Goal: Task Accomplishment & Management: Manage account settings

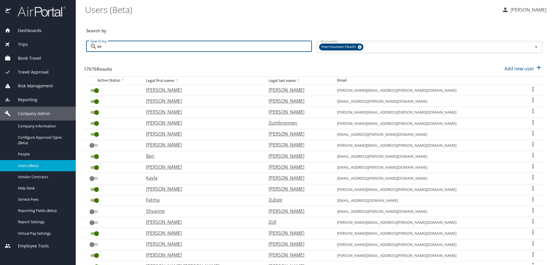
type input "sem"
checkbox input "true"
checkbox input "false"
checkbox input "true"
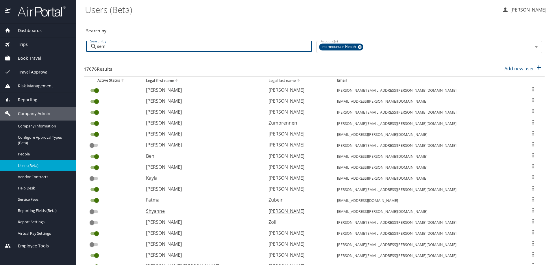
checkbox input "true"
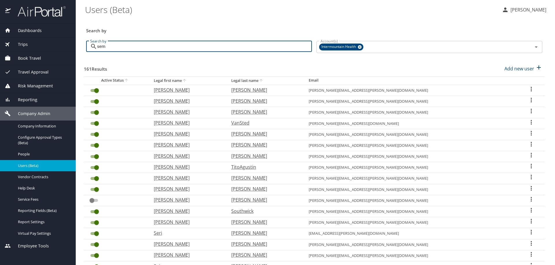
checkbox input "false"
checkbox input "true"
checkbox input "false"
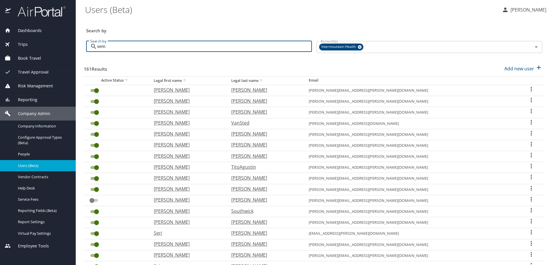
checkbox input "false"
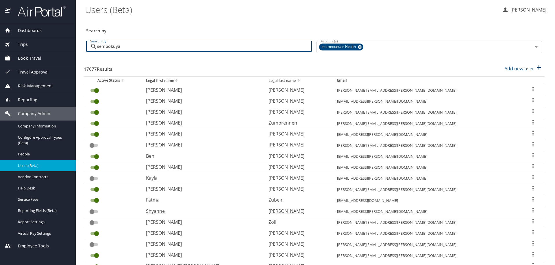
type input "sempokuya"
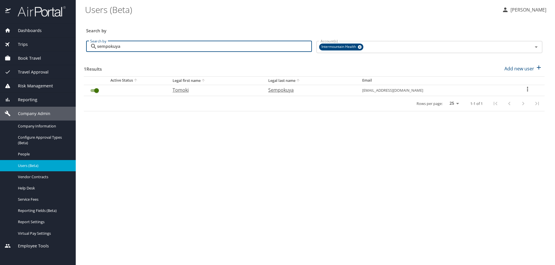
click at [527, 88] on icon "User Search Table" at bounding box center [527, 89] width 7 height 7
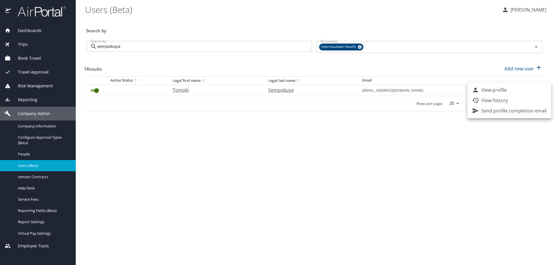
click at [501, 91] on p "View profile" at bounding box center [493, 90] width 25 height 7
select select "US"
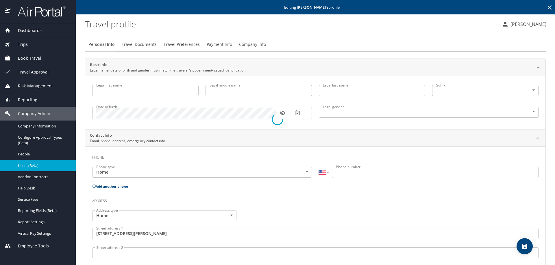
type input "Tomoki"
type input "Sempokuya"
type input "[DEMOGRAPHIC_DATA]"
type input "Akane"
type input "Sempokuya"
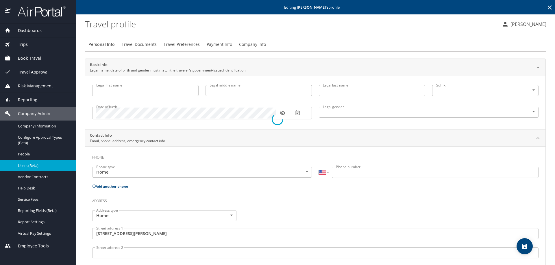
type input "[PHONE_NUMBER]"
type input "[GEOGRAPHIC_DATA]"
select select "US"
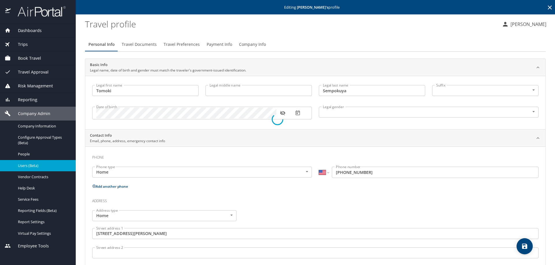
select select "US"
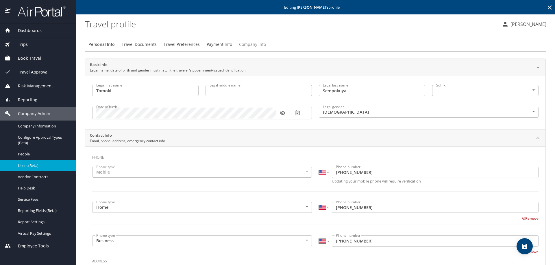
click at [244, 44] on span "Company Info" at bounding box center [252, 44] width 27 height 7
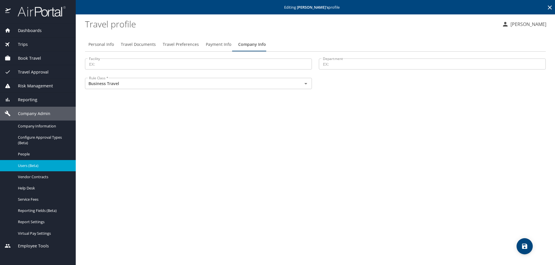
click at [105, 44] on span "Personal Info" at bounding box center [100, 44] width 25 height 7
select select "US"
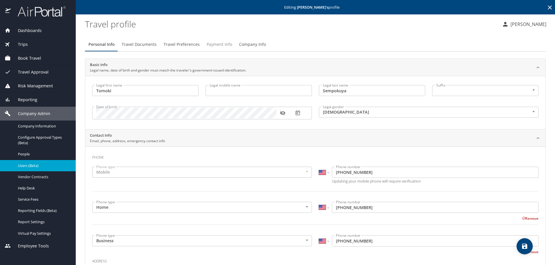
click at [217, 40] on button "Payment Info" at bounding box center [219, 45] width 32 height 14
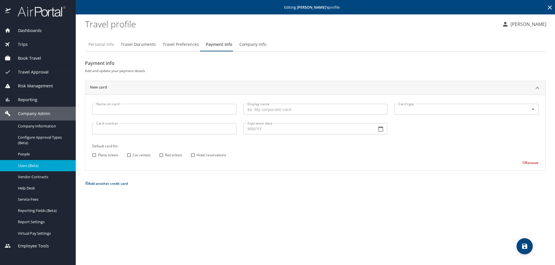
click at [101, 47] on span "Personal Info" at bounding box center [100, 44] width 25 height 7
select select "US"
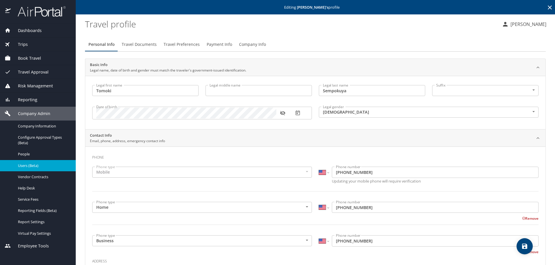
click at [255, 43] on span "Company Info" at bounding box center [252, 44] width 27 height 7
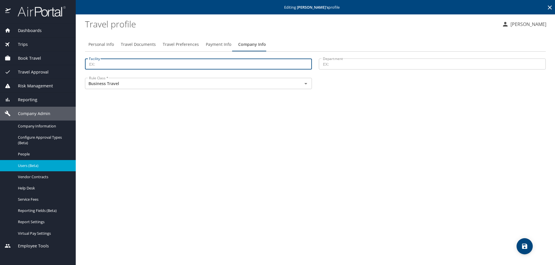
click at [107, 63] on input "Facility" at bounding box center [198, 64] width 227 height 11
type input "15400"
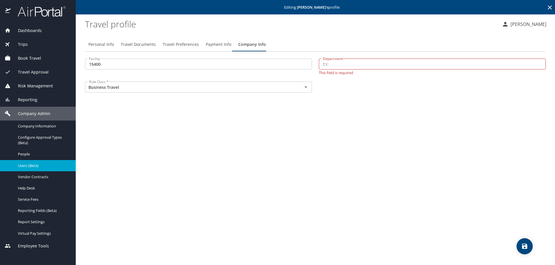
click at [341, 60] on input "Department" at bounding box center [432, 64] width 227 height 11
type input "22702"
click at [527, 250] on icon "save" at bounding box center [524, 246] width 7 height 7
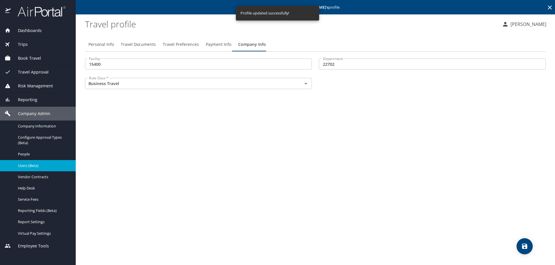
click at [172, 43] on span "Travel Preferences" at bounding box center [181, 44] width 36 height 7
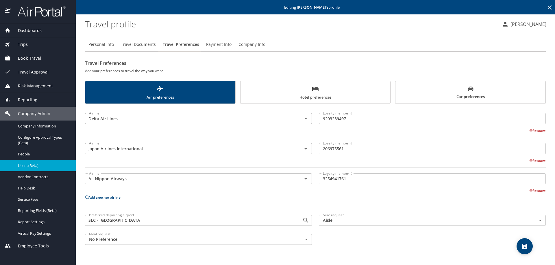
click at [98, 196] on button "Add another airline" at bounding box center [103, 197] width 36 height 5
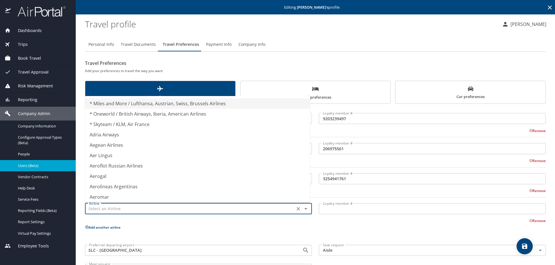
click at [103, 209] on input "text" at bounding box center [190, 209] width 206 height 8
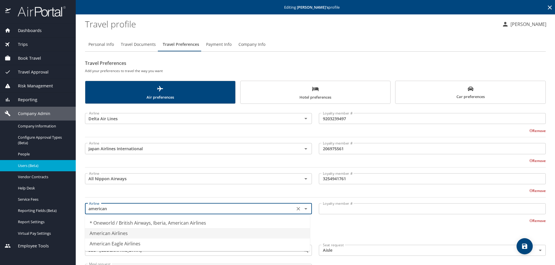
drag, startPoint x: 106, startPoint y: 236, endPoint x: 117, endPoint y: 232, distance: 11.3
click at [106, 236] on li "American Airlines" at bounding box center [197, 234] width 225 height 10
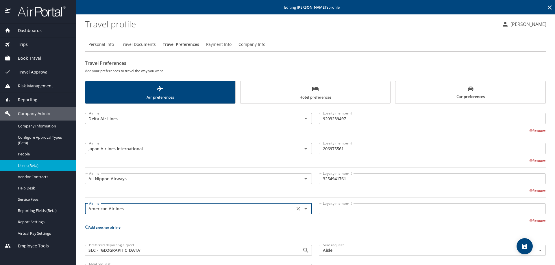
type input "American Airlines"
click at [322, 209] on input "Loyalty member #" at bounding box center [432, 209] width 227 height 11
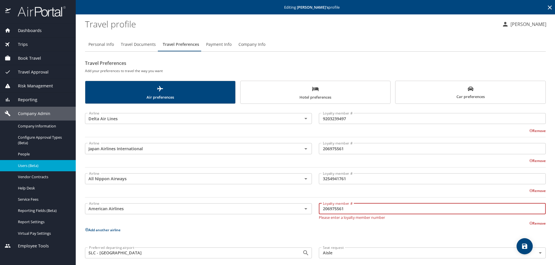
type input "206975561"
click at [111, 230] on button "Add another airline" at bounding box center [103, 230] width 36 height 5
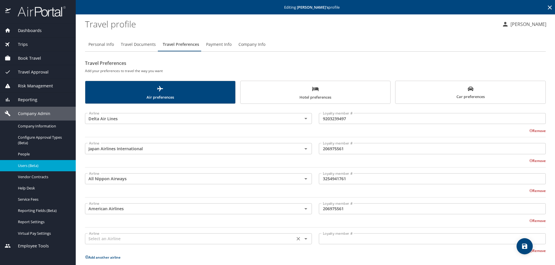
click at [105, 238] on input "text" at bounding box center [190, 239] width 206 height 8
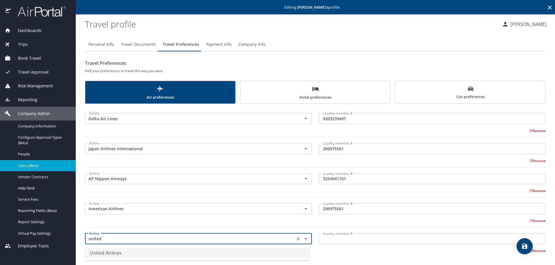
click at [108, 253] on li "United Airlines" at bounding box center [197, 253] width 225 height 10
type input "United Airlines"
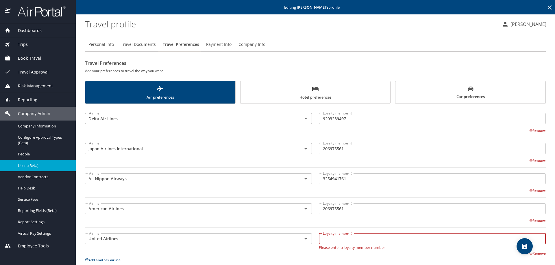
click at [325, 239] on input "Loyalty member #" at bounding box center [432, 239] width 227 height 11
type input "3254941761"
click at [519, 244] on span "save" at bounding box center [524, 246] width 16 height 7
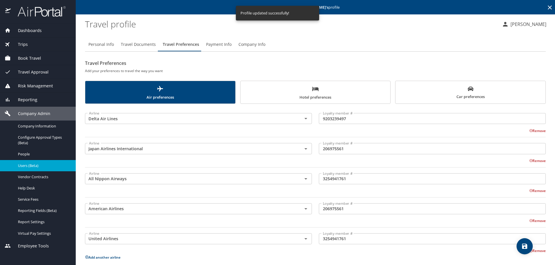
click at [133, 44] on span "Travel Documents" at bounding box center [138, 44] width 35 height 7
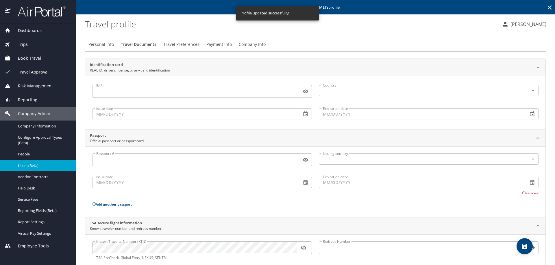
click at [302, 247] on icon "button" at bounding box center [302, 248] width 5 height 5
click at [177, 43] on span "Travel Preferences" at bounding box center [181, 44] width 36 height 7
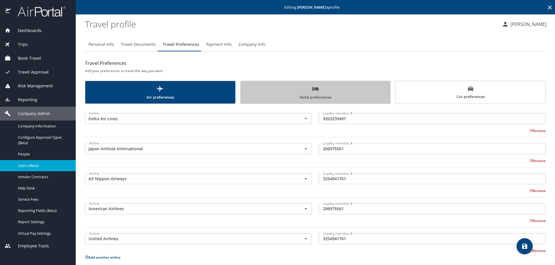
click at [335, 97] on span "Hotel preferences" at bounding box center [315, 93] width 143 height 15
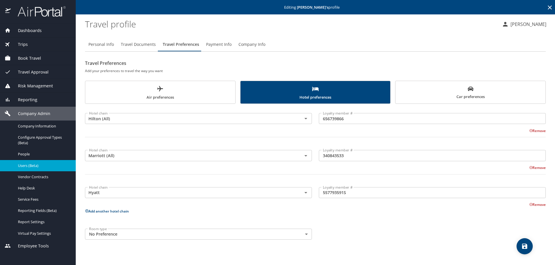
click at [550, 7] on icon at bounding box center [549, 7] width 4 height 4
